Goal: Find specific page/section: Find specific page/section

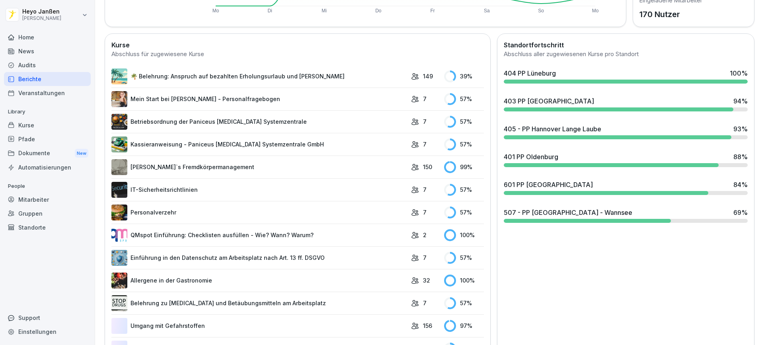
scroll to position [239, 0]
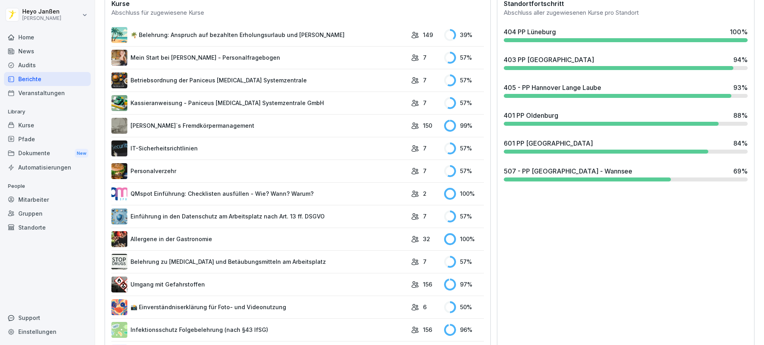
click at [535, 176] on div "507 - PP [GEOGRAPHIC_DATA] - Wannsee 69 %" at bounding box center [626, 173] width 250 height 21
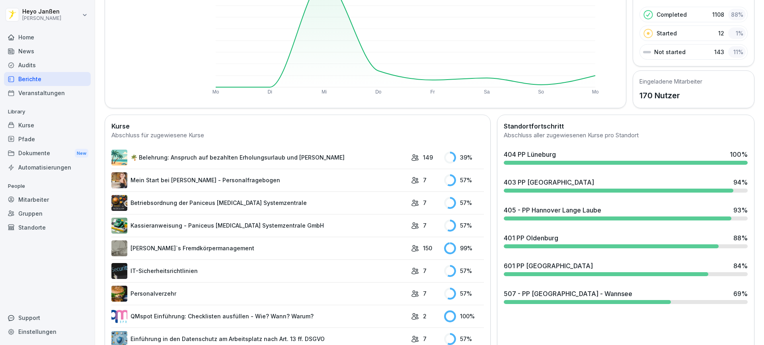
scroll to position [159, 0]
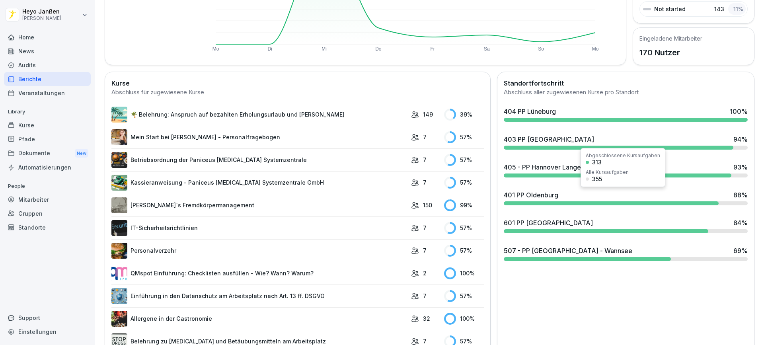
click at [539, 195] on div "401 PP Oldenburg" at bounding box center [531, 195] width 55 height 10
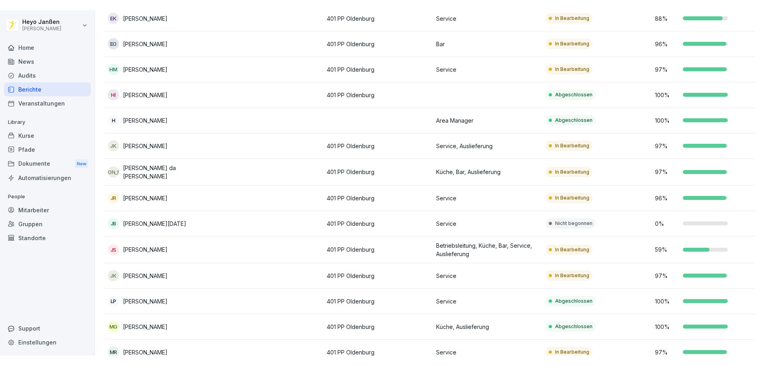
scroll to position [286, 0]
